Goal: Information Seeking & Learning: Learn about a topic

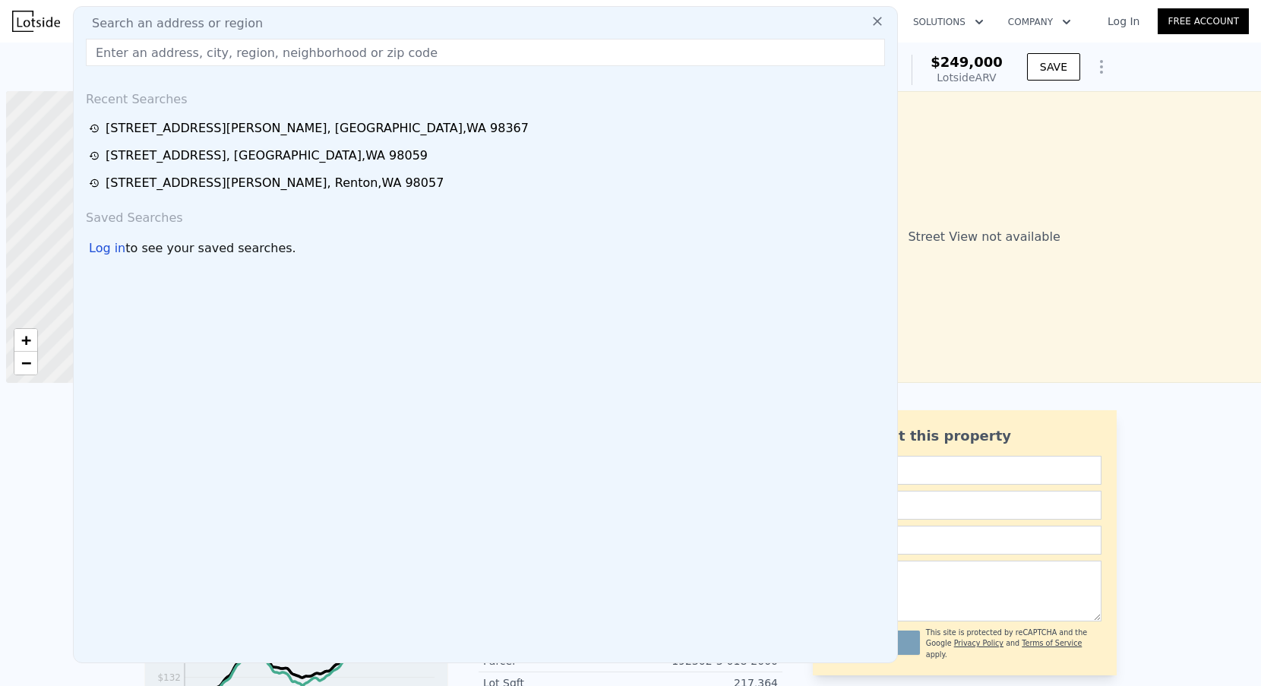
scroll to position [0, 6]
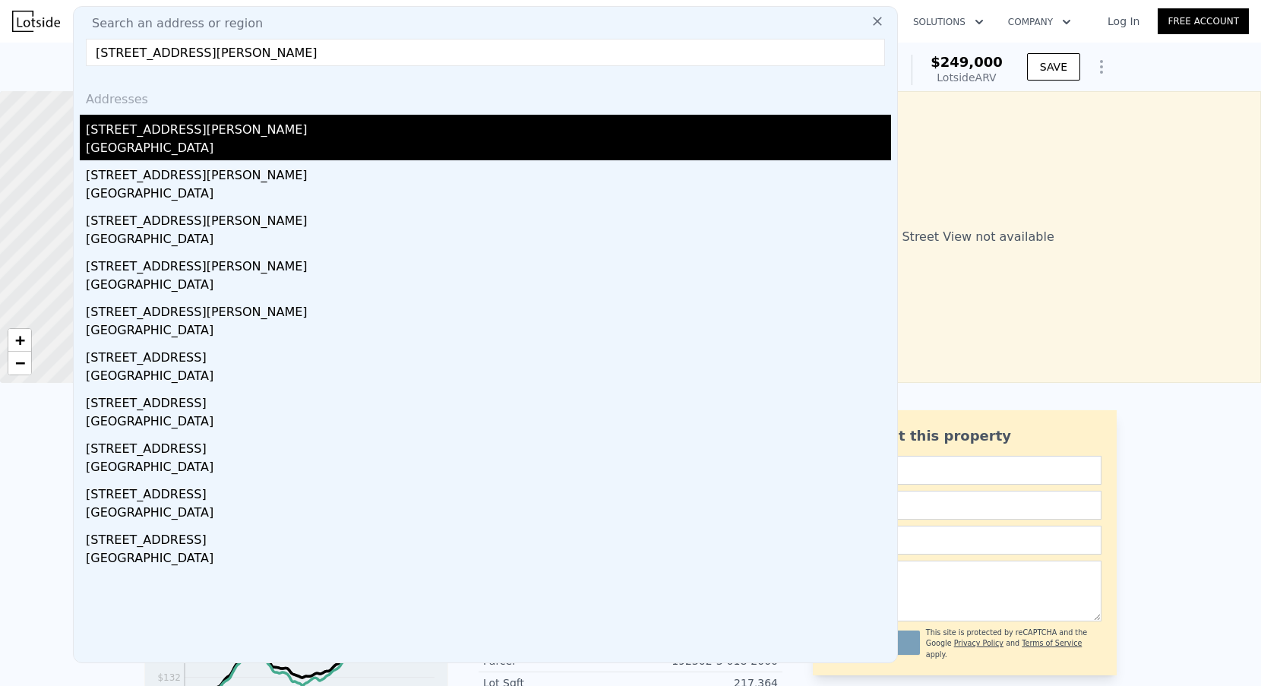
type input "[STREET_ADDRESS][PERSON_NAME]"
click at [210, 132] on div "[STREET_ADDRESS][PERSON_NAME]" at bounding box center [488, 127] width 805 height 24
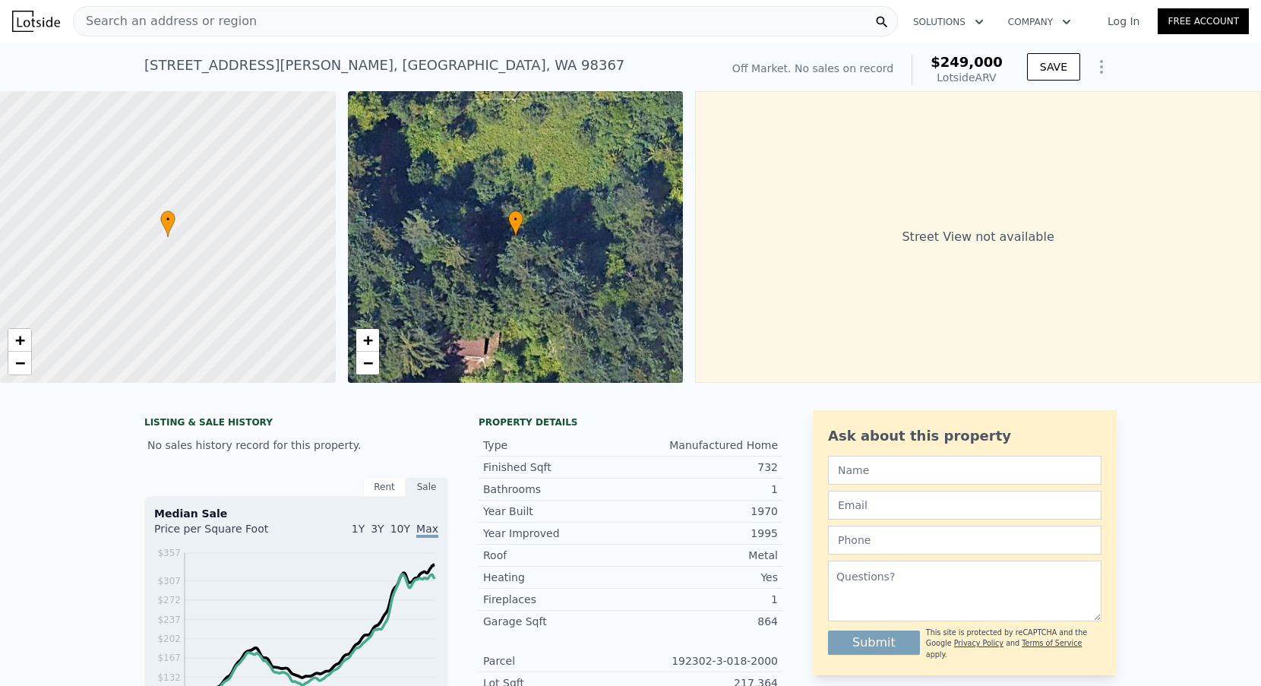
click at [231, 27] on span "Search an address or region" at bounding box center [165, 21] width 183 height 18
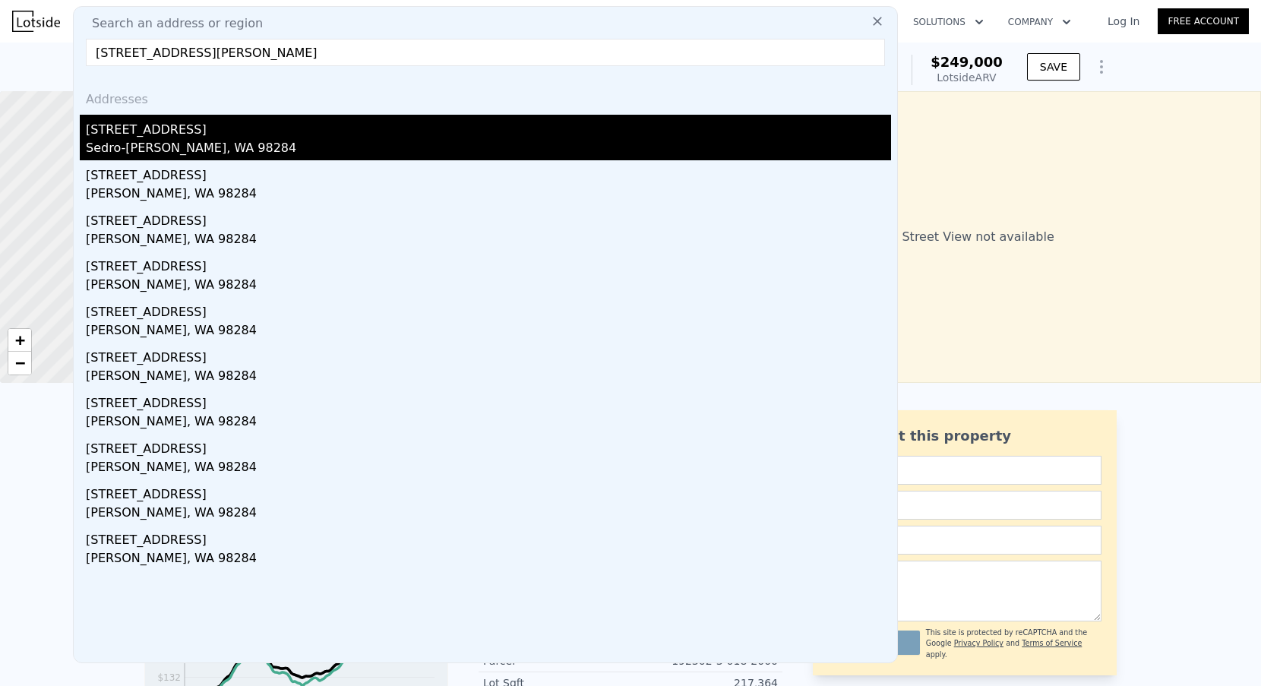
type input "[STREET_ADDRESS][PERSON_NAME]"
click at [156, 131] on div "[STREET_ADDRESS]" at bounding box center [488, 127] width 805 height 24
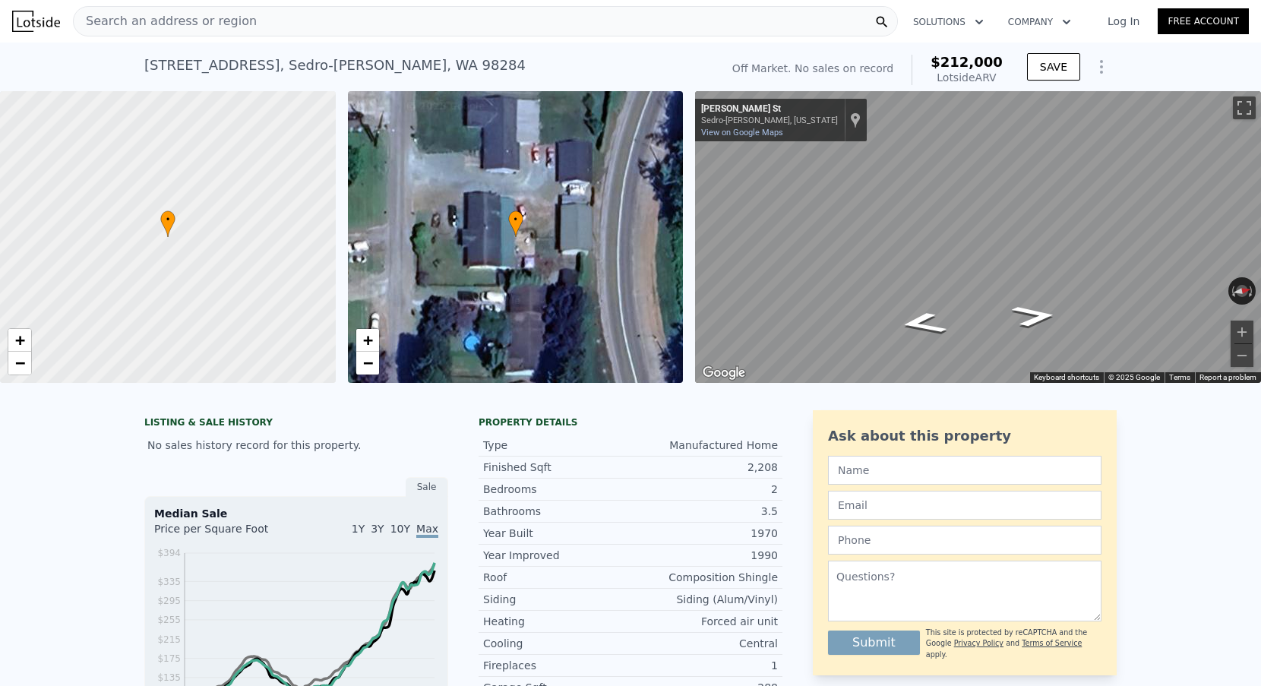
click at [226, 21] on span "Search an address or region" at bounding box center [165, 21] width 183 height 18
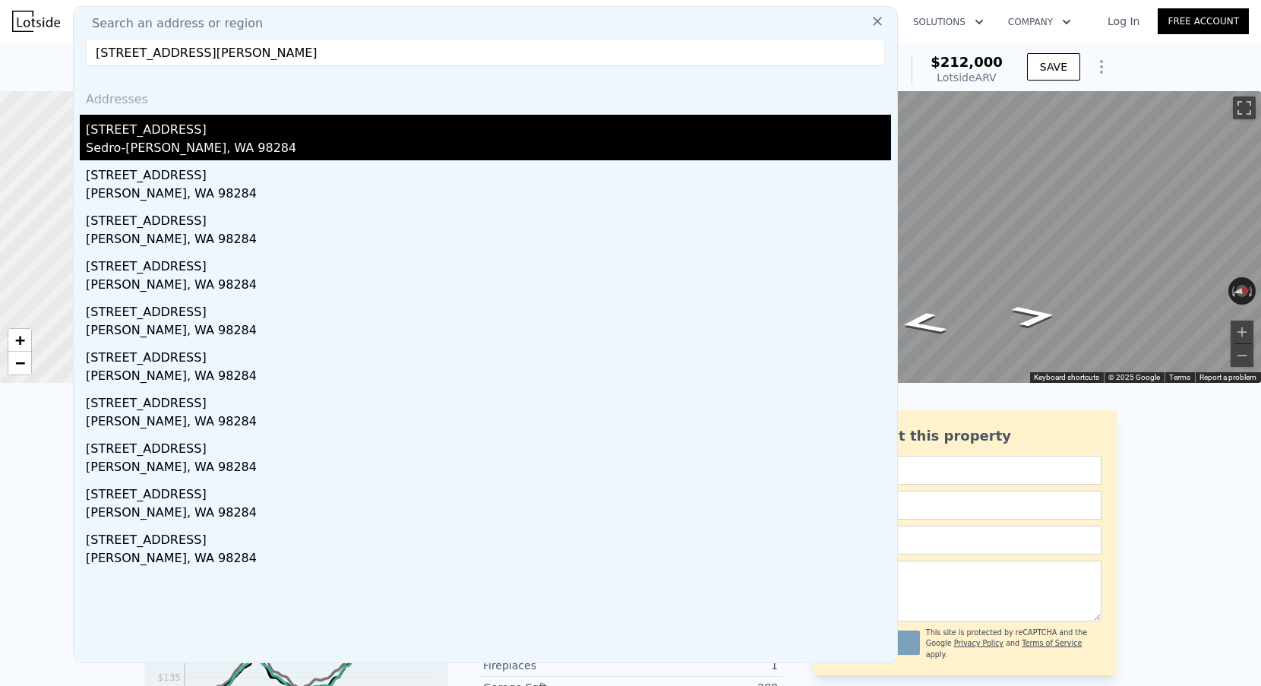
type input "[STREET_ADDRESS][PERSON_NAME]"
click at [202, 144] on div "Sedro-[PERSON_NAME], WA 98284" at bounding box center [488, 149] width 805 height 21
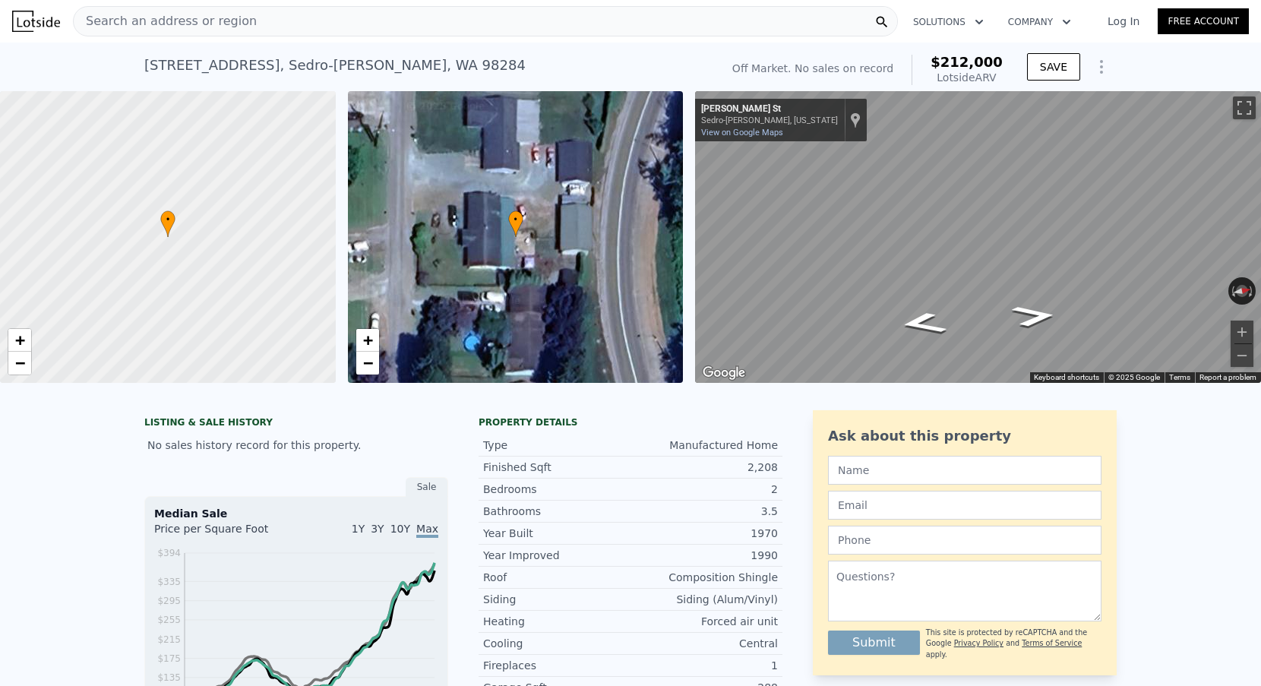
click at [287, 28] on div "Search an address or region" at bounding box center [485, 21] width 825 height 30
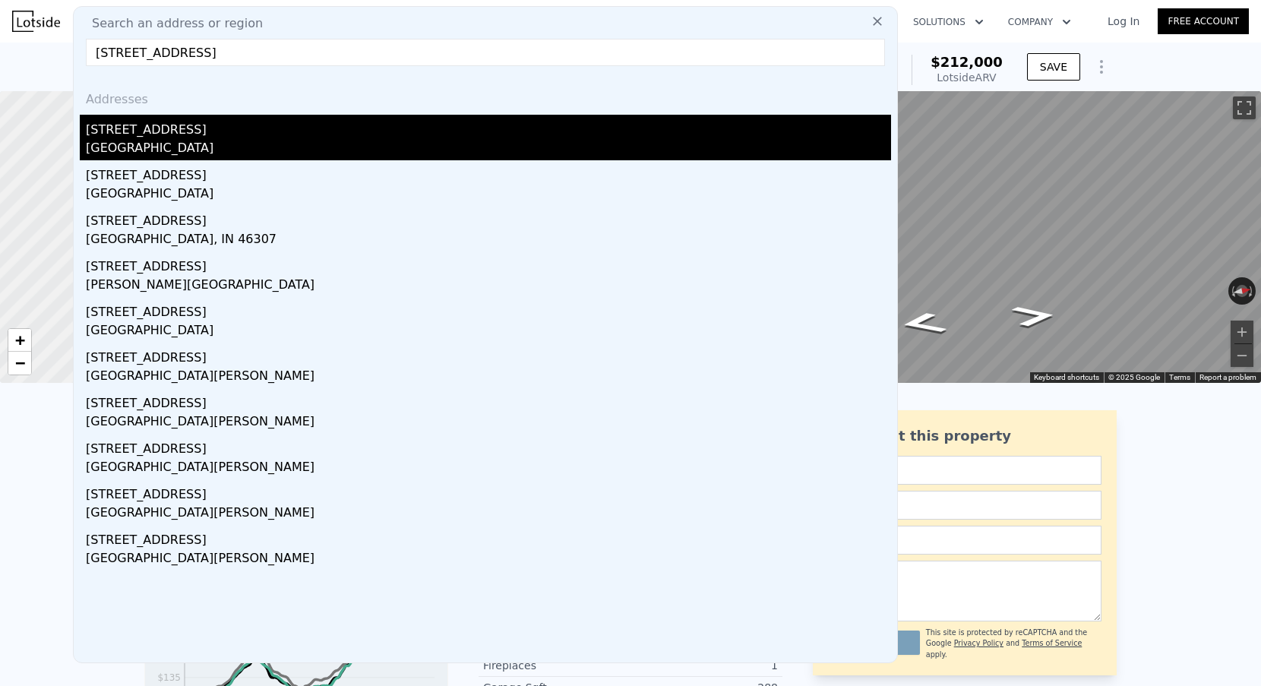
type input "[STREET_ADDRESS]"
click at [207, 122] on div "[STREET_ADDRESS]" at bounding box center [488, 127] width 805 height 24
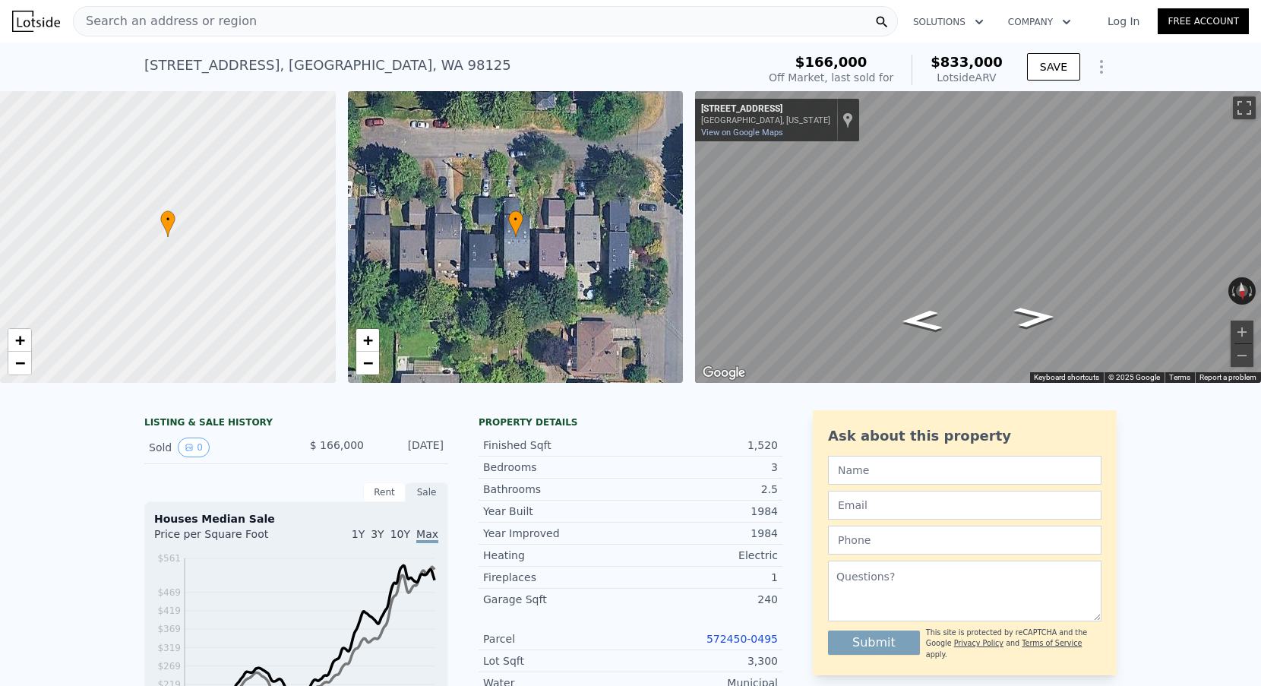
scroll to position [358, 0]
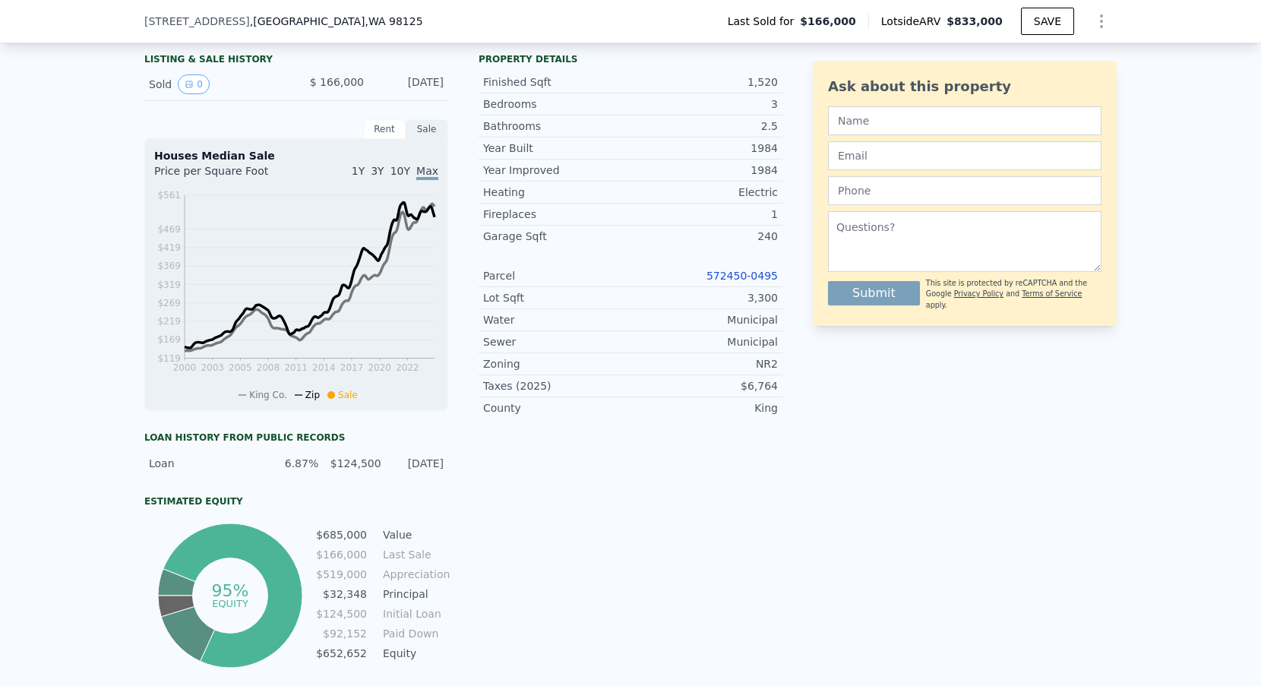
click at [729, 270] on link "572450-0495" at bounding box center [742, 276] width 71 height 12
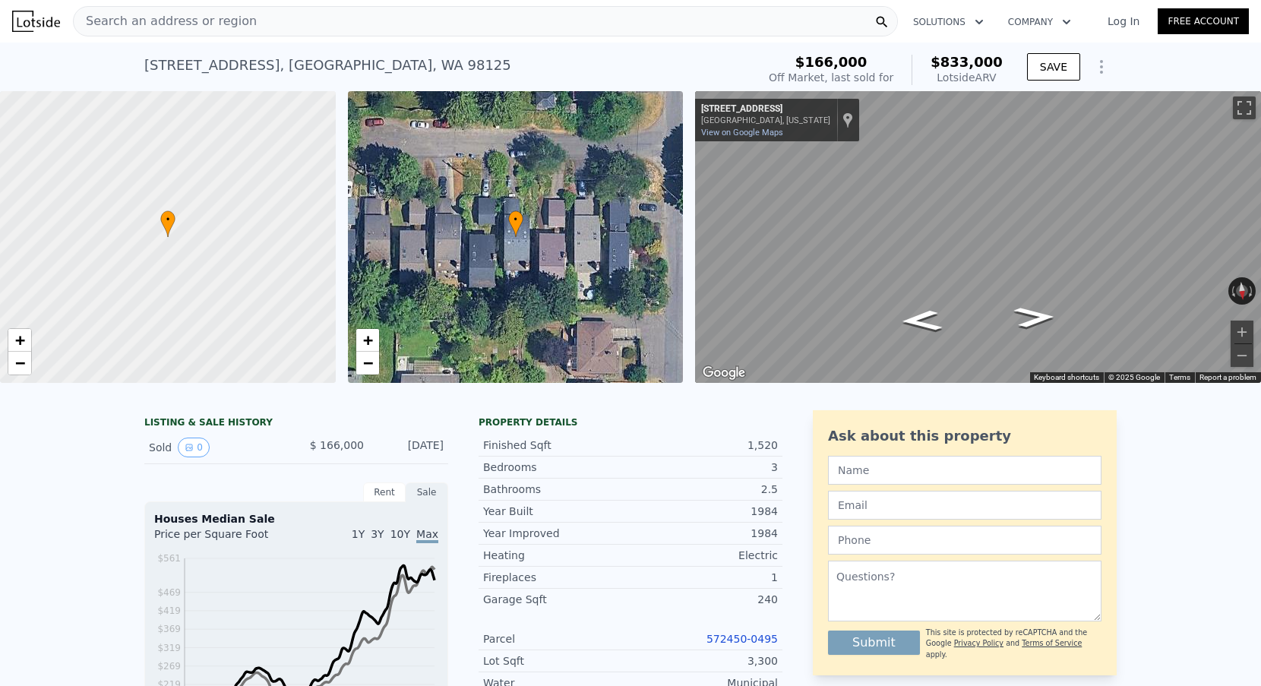
scroll to position [0, 0]
click at [1234, 331] on button "Zoom in" at bounding box center [1242, 332] width 23 height 23
click at [1238, 364] on button "Zoom out" at bounding box center [1242, 355] width 23 height 23
click at [1238, 339] on button "Zoom in" at bounding box center [1242, 332] width 23 height 23
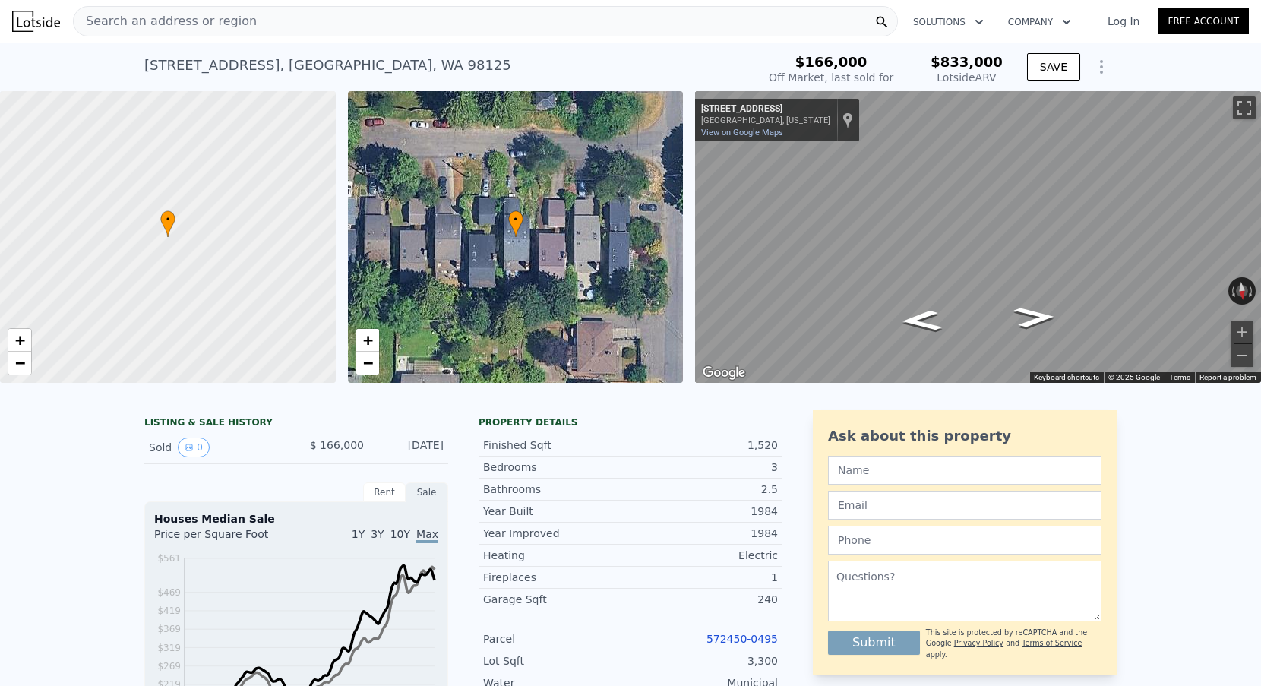
click at [1235, 356] on button "Zoom out" at bounding box center [1242, 355] width 23 height 23
click at [1236, 333] on button "Zoom in" at bounding box center [1242, 332] width 23 height 23
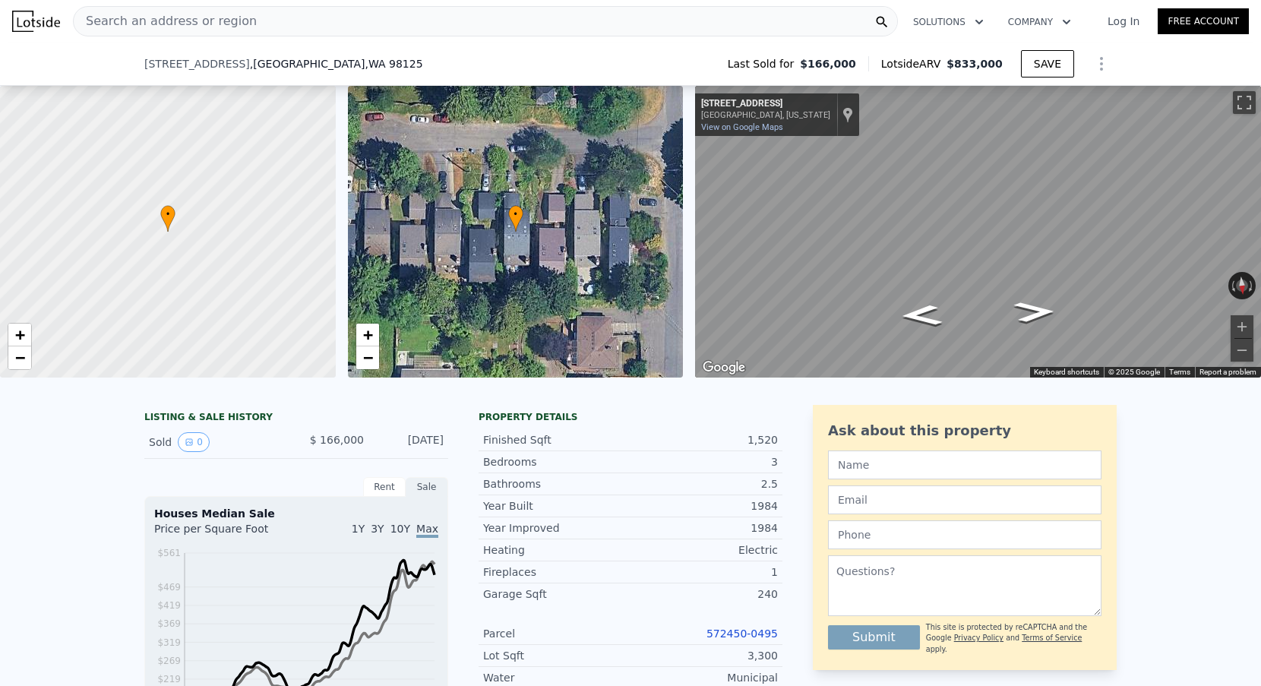
scroll to position [877, 0]
